Goal: Complete application form

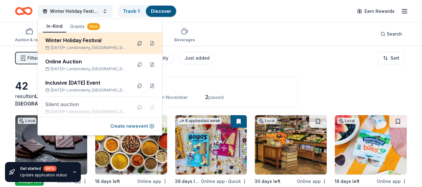
click at [138, 43] on button at bounding box center [140, 43] width 10 height 10
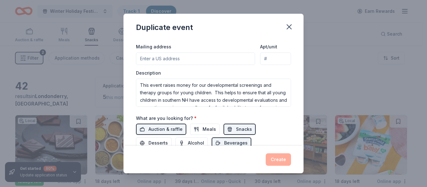
scroll to position [156, 0]
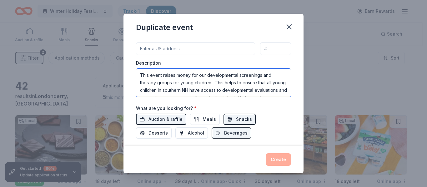
click at [209, 82] on textarea "This event raises money for our developmental screenings and therapy groups for…" at bounding box center [213, 83] width 155 height 28
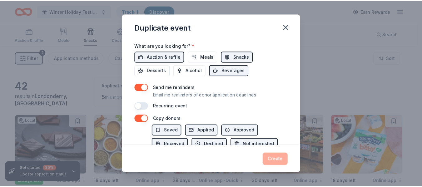
scroll to position [250, 0]
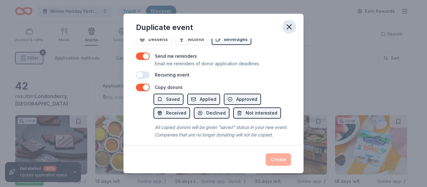
click at [288, 27] on icon "button" at bounding box center [289, 27] width 4 height 4
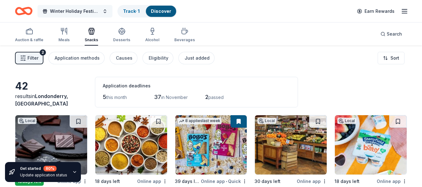
click at [103, 10] on button "Winter Holiday Festival" at bounding box center [74, 11] width 75 height 12
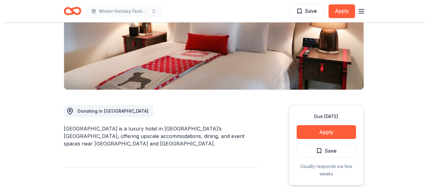
scroll to position [125, 0]
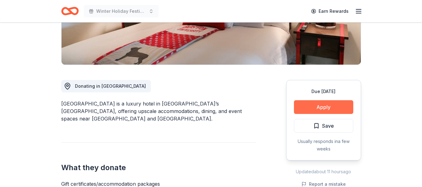
click at [318, 107] on button "Apply" at bounding box center [323, 107] width 59 height 14
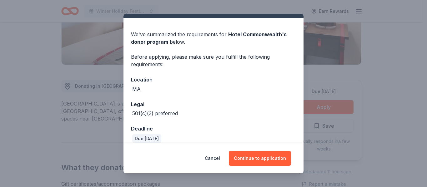
scroll to position [21, 0]
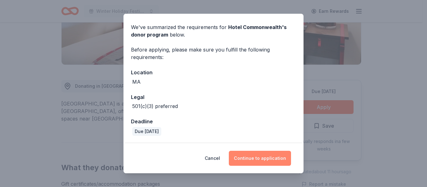
click at [257, 158] on button "Continue to application" at bounding box center [260, 158] width 62 height 15
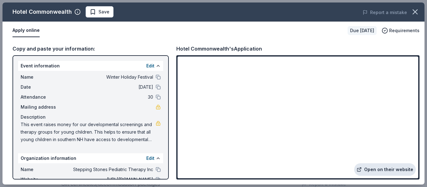
click at [377, 172] on link "Open on their website" at bounding box center [385, 169] width 62 height 12
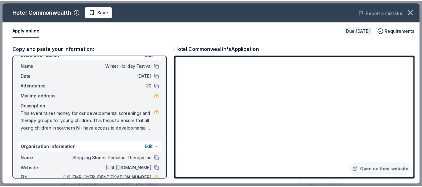
scroll to position [0, 0]
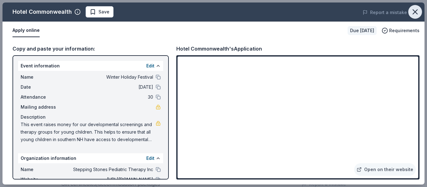
click at [414, 10] on icon "button" at bounding box center [415, 11] width 9 height 9
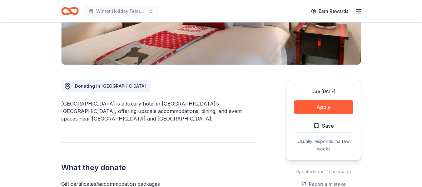
scroll to position [187, 0]
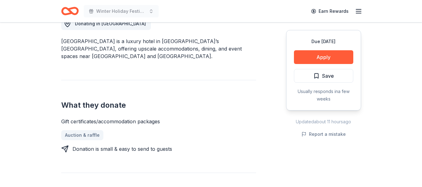
drag, startPoint x: 61, startPoint y: 122, endPoint x: 155, endPoint y: 120, distance: 94.4
click at [155, 120] on div "Gift certificates/accommodation packages" at bounding box center [158, 121] width 195 height 7
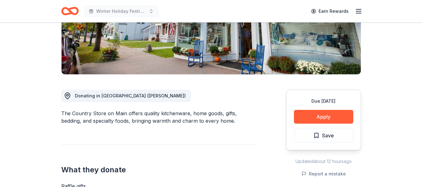
scroll to position [156, 0]
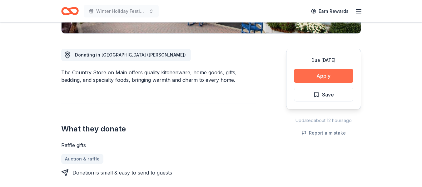
click at [314, 76] on button "Apply" at bounding box center [323, 76] width 59 height 14
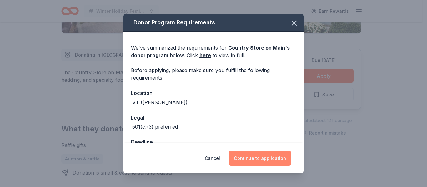
click at [242, 155] on button "Continue to application" at bounding box center [260, 158] width 62 height 15
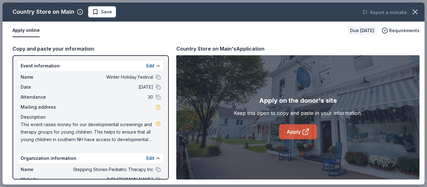
click at [295, 131] on link "Apply" at bounding box center [298, 131] width 38 height 15
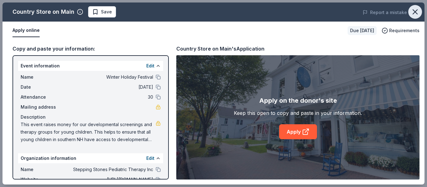
click at [413, 10] on icon "button" at bounding box center [415, 12] width 4 height 4
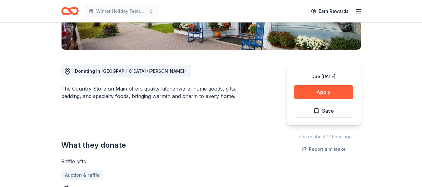
scroll to position [187, 0]
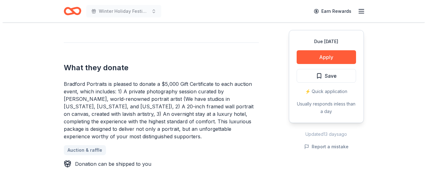
scroll to position [250, 0]
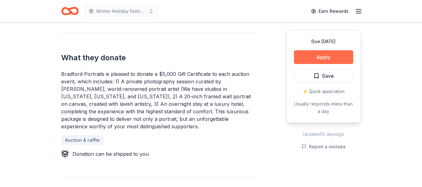
click at [315, 64] on button "Apply" at bounding box center [323, 57] width 59 height 14
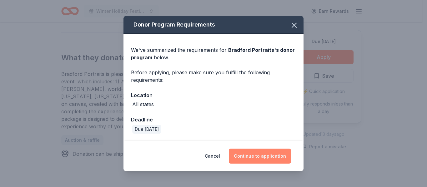
click at [246, 154] on button "Continue to application" at bounding box center [260, 156] width 62 height 15
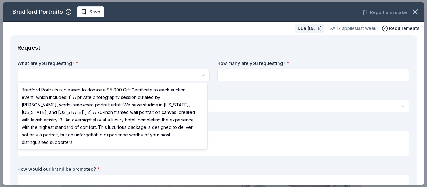
scroll to position [0, 0]
select select "Bradford Portraits is pleased to donate a $5,000 Gift Certificate to each aucti…"
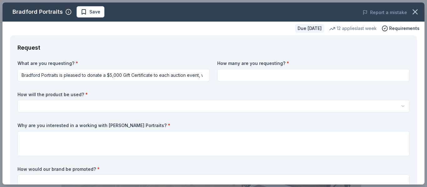
click at [262, 74] on input at bounding box center [313, 75] width 192 height 12
type input "1"
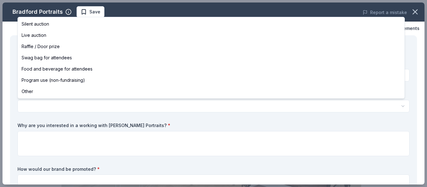
click at [83, 107] on html "Winter Holiday Festival Save Apply Due [DATE] Share Bradford Portraits New 12 a…" at bounding box center [213, 93] width 427 height 187
select select "silentAuction"
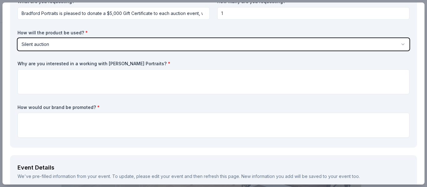
scroll to position [62, 0]
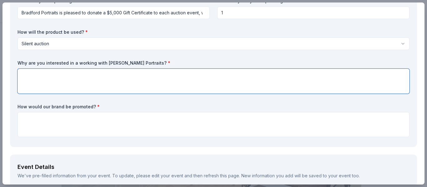
click at [72, 80] on textarea at bounding box center [213, 81] width 392 height 25
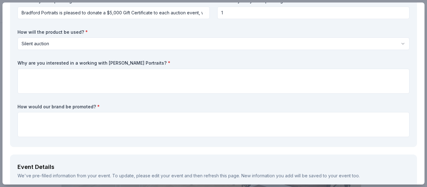
drag, startPoint x: 143, startPoint y: 64, endPoint x: 25, endPoint y: 62, distance: 117.8
click at [25, 62] on label "Why are you interested in a working with Bradford Portraits? *" at bounding box center [213, 63] width 392 height 6
drag, startPoint x: 18, startPoint y: 63, endPoint x: 67, endPoint y: 63, distance: 48.7
click at [67, 63] on label "Why are you interested in a working with Bradford Portraits? *" at bounding box center [213, 63] width 392 height 6
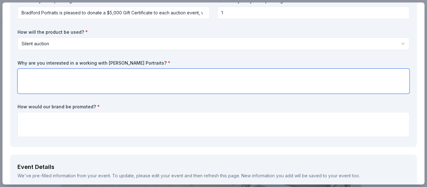
click at [67, 73] on textarea at bounding box center [213, 81] width 392 height 25
paste textarea "We’re really excited about the idea of partnering with Bradford Portraits for o…"
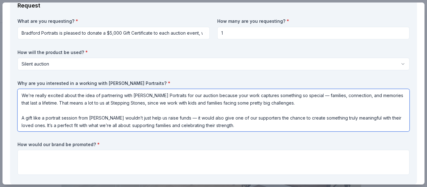
scroll to position [31, 0]
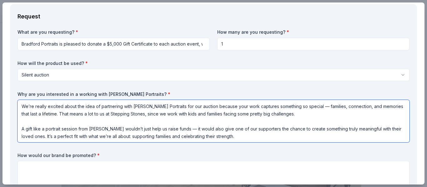
click at [63, 109] on textarea "We’re really excited about the idea of partnering with Bradford Portraits for o…" at bounding box center [213, 121] width 392 height 42
drag, startPoint x: 47, startPoint y: 106, endPoint x: 28, endPoint y: 106, distance: 18.1
click at [28, 106] on textarea "We’re really excited about the idea of partnering with Bradford Portraits for o…" at bounding box center [213, 121] width 392 height 42
click at [316, 107] on textarea "We are excited about the idea of partnering with Bradford Portraits for our sil…" at bounding box center [213, 121] width 392 height 42
click at [370, 107] on textarea "We are excited about the idea of partnering with Bradford Portraits for our sil…" at bounding box center [213, 121] width 392 height 42
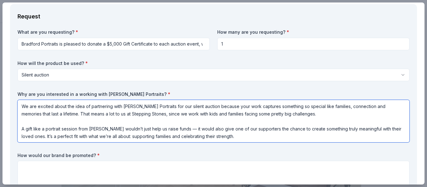
click at [295, 114] on textarea "We are excited about the idea of partnering with Bradford Portraits for our sil…" at bounding box center [213, 121] width 392 height 42
click at [319, 114] on textarea "We are excited about the idea of partnering with Bradford Portraits for our sil…" at bounding box center [213, 121] width 392 height 42
click at [21, 130] on textarea "We are excited about the idea of partnering with Bradford Portraits for our sil…" at bounding box center [213, 121] width 392 height 42
drag, startPoint x: 110, startPoint y: 130, endPoint x: 15, endPoint y: 122, distance: 95.0
click at [15, 122] on div "Request What are you requesting? * Bradford Portraits is pleased to donate a $5…" at bounding box center [213, 100] width 407 height 192
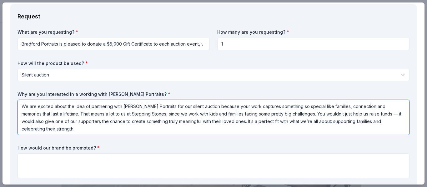
drag, startPoint x: 379, startPoint y: 114, endPoint x: 410, endPoint y: 133, distance: 35.6
click at [379, 114] on textarea "We are excited about the idea of partnering with Bradford Portraits for our sil…" at bounding box center [213, 117] width 392 height 35
drag, startPoint x: 78, startPoint y: 122, endPoint x: 98, endPoint y: 120, distance: 20.3
click at [98, 120] on textarea "We are excited about the idea of partnering with Bradford Portraits for our sil…" at bounding box center [213, 117] width 392 height 35
drag, startPoint x: 101, startPoint y: 120, endPoint x: 78, endPoint y: 124, distance: 22.5
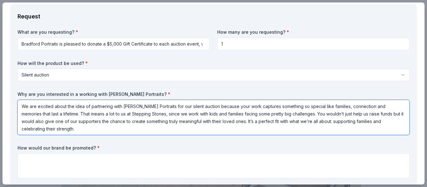
click at [78, 124] on textarea "We are excited about the idea of partnering with Bradford Portraits for our sil…" at bounding box center [213, 117] width 392 height 35
click at [107, 126] on textarea "We are excited about the idea of partnering with Bradford Portraits for our sil…" at bounding box center [213, 117] width 392 height 35
click at [98, 121] on textarea "We are excited about the idea of partnering with Bradford Portraits for our sil…" at bounding box center [213, 117] width 392 height 35
click at [100, 121] on textarea "We are excited about the idea of partnering with Bradford Portraits for our sil…" at bounding box center [213, 117] width 392 height 35
click at [158, 124] on textarea "We are excited about the idea of partnering with Bradford Portraits for our sil…" at bounding box center [213, 117] width 392 height 35
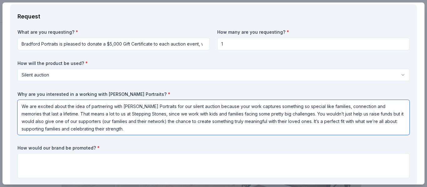
click at [281, 119] on textarea "We are excited about the idea of partnering with Bradford Portraits for our sil…" at bounding box center [213, 117] width 392 height 35
click at [321, 125] on textarea "We are excited about the idea of partnering with Bradford Portraits for our sil…" at bounding box center [213, 117] width 392 height 35
click at [35, 128] on textarea "We are excited about the idea of partnering with Bradford Portraits for our sil…" at bounding box center [213, 117] width 392 height 35
click at [237, 130] on textarea "We are excited about the idea of partnering with Bradford Portraits for our sil…" at bounding box center [213, 117] width 392 height 35
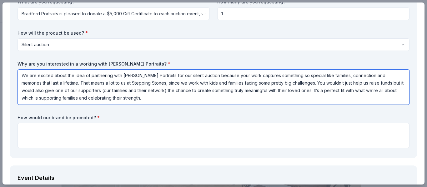
scroll to position [94, 0]
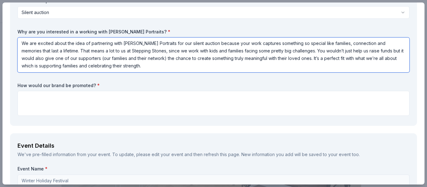
type textarea "We are excited about the idea of partnering with Bradford Portraits for our sil…"
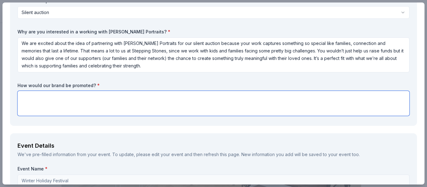
click at [87, 99] on textarea at bounding box center [213, 103] width 392 height 25
paste textarea "In appreciation of your generosity, Bradford Portraits will be highlighted on o…"
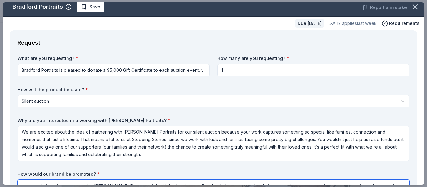
scroll to position [0, 0]
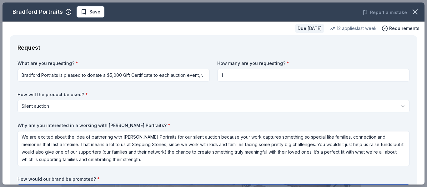
type textarea "In appreciation of your generosity, Bradford Portraits will be highlighted on o…"
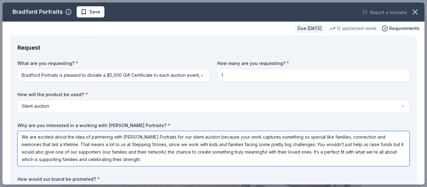
click at [70, 148] on textarea "We are excited about the idea of partnering with Bradford Portraits for our sil…" at bounding box center [213, 148] width 392 height 35
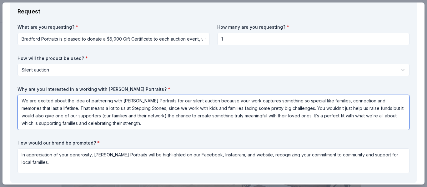
scroll to position [94, 0]
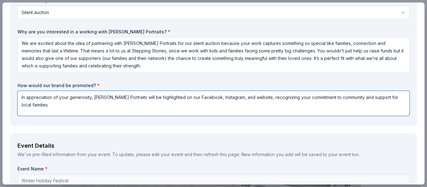
click at [73, 100] on textarea "In appreciation of your generosity, Bradford Portraits will be highlighted on o…" at bounding box center [213, 103] width 392 height 25
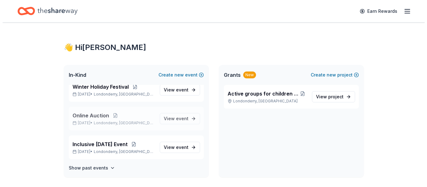
scroll to position [9, 0]
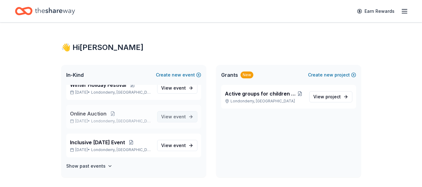
click at [174, 117] on span "event" at bounding box center [179, 116] width 12 height 5
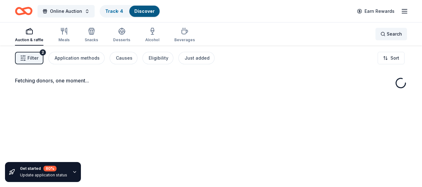
click at [388, 35] on span "Search" at bounding box center [394, 33] width 15 height 7
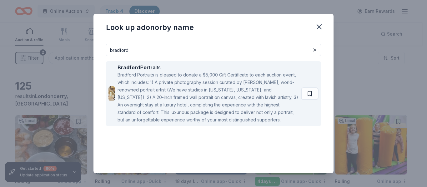
type input "bradford"
click at [138, 68] on strong "Bradford" at bounding box center [128, 67] width 22 height 6
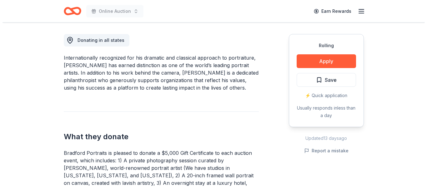
scroll to position [187, 0]
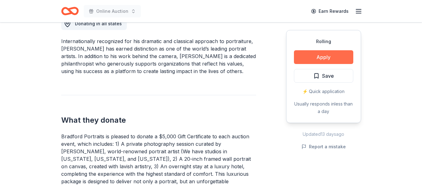
click at [308, 55] on button "Apply" at bounding box center [323, 57] width 59 height 14
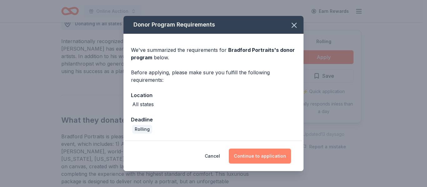
click at [246, 157] on button "Continue to application" at bounding box center [260, 156] width 62 height 15
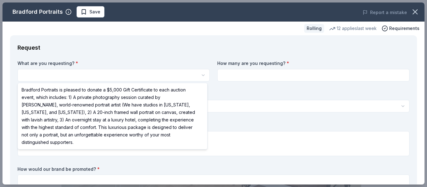
click at [99, 79] on html "Online Auction Save Apply Rolling Share Bradford Portraits New 12 applies last …" at bounding box center [213, 93] width 427 height 187
select select "Bradford Portraits is pleased to donate a $5,000 Gift Certificate to each aucti…"
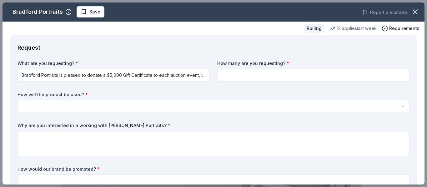
click at [282, 75] on input at bounding box center [313, 75] width 192 height 12
type input "1"
click at [68, 109] on html "Online Auction Save Apply Rolling Share Bradford Portraits New 12 applies last …" at bounding box center [213, 93] width 427 height 187
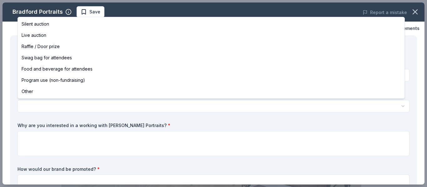
select select "silentAuction"
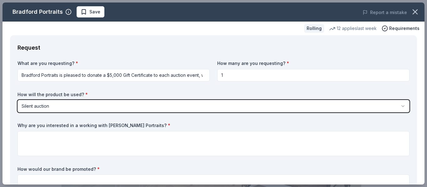
scroll to position [31, 0]
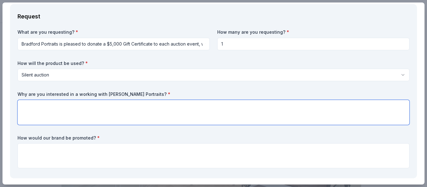
click at [81, 111] on textarea at bounding box center [213, 112] width 392 height 25
paste textarea "We are excited about the idea of partnering with Bradford Portraits for our sil…"
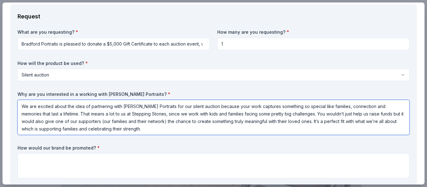
type textarea "We are excited about the idea of partnering with Bradford Portraits for our sil…"
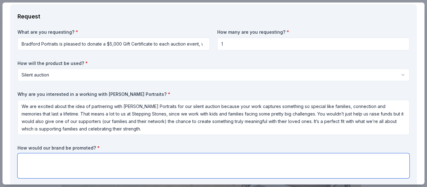
click at [132, 162] on textarea at bounding box center [213, 165] width 392 height 25
paste textarea "In appreciation of your generosity, Bradford Portraits will be highlighted on o…"
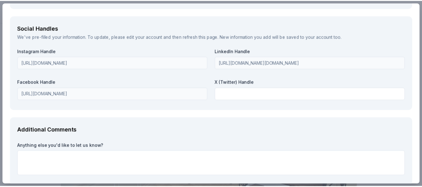
scroll to position [948, 0]
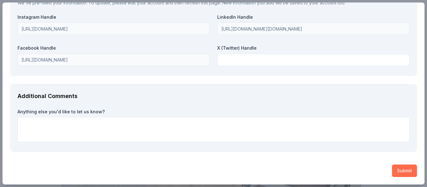
type textarea "In appreciation of your generosity, Bradford Portraits will be highlighted on o…"
click at [400, 170] on button "Submit" at bounding box center [404, 171] width 25 height 12
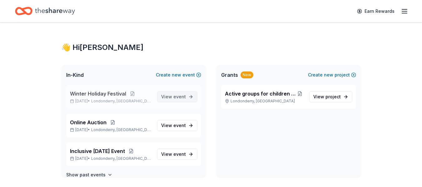
click at [173, 96] on span "event" at bounding box center [179, 96] width 12 height 5
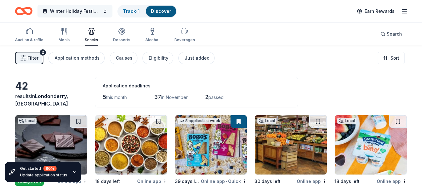
click at [104, 10] on button "Winter Holiday Festival" at bounding box center [74, 11] width 75 height 12
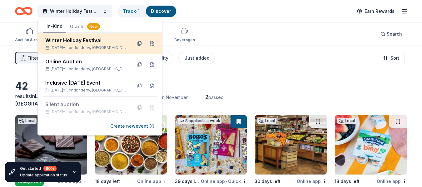
click at [137, 43] on button at bounding box center [140, 43] width 10 height 10
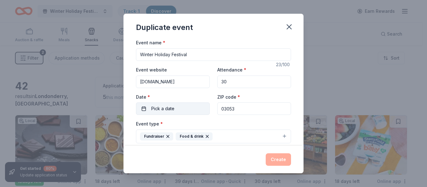
click at [147, 109] on button "Pick a date" at bounding box center [173, 108] width 74 height 12
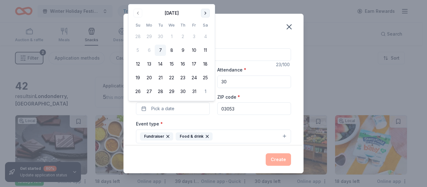
click at [205, 12] on button "Go to next month" at bounding box center [205, 13] width 9 height 9
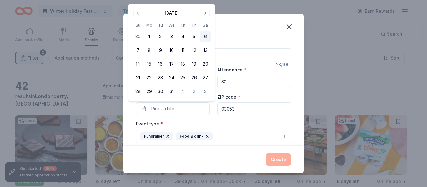
click at [205, 37] on button "6" at bounding box center [205, 36] width 11 height 11
click at [291, 103] on div "Event name * Winter Holiday Festival 23 /100 Event website [DOMAIN_NAME] Attend…" at bounding box center [213, 92] width 180 height 107
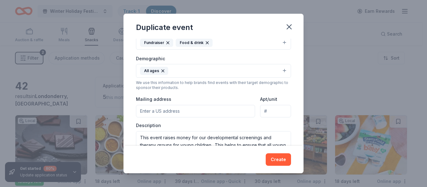
scroll to position [125, 0]
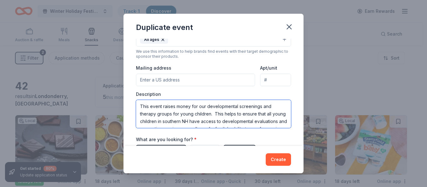
click at [256, 114] on textarea "This event raises money for our developmental screenings and therapy groups for…" at bounding box center [213, 114] width 155 height 28
